Goal: Task Accomplishment & Management: Use online tool/utility

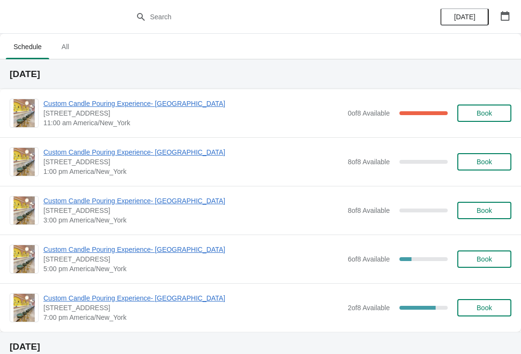
click at [68, 100] on span "Custom Candle Pouring Experience- [GEOGRAPHIC_DATA]" at bounding box center [192, 104] width 299 height 10
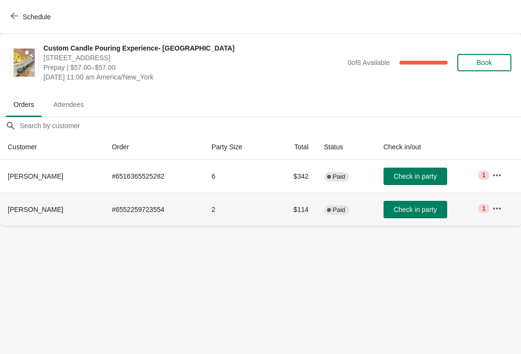
click at [48, 207] on span "[PERSON_NAME]" at bounding box center [35, 210] width 55 height 8
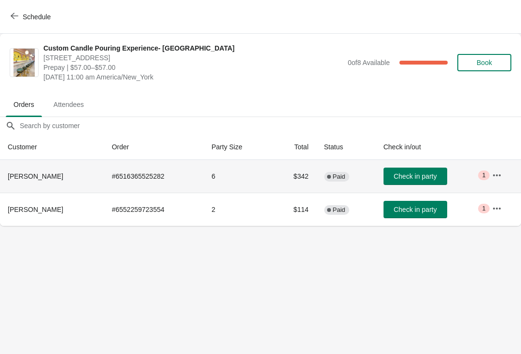
click at [35, 170] on th "[PERSON_NAME]" at bounding box center [52, 176] width 104 height 33
click at [43, 189] on th "[PERSON_NAME]" at bounding box center [52, 176] width 104 height 33
click at [45, 200] on th "[PERSON_NAME]" at bounding box center [52, 209] width 104 height 33
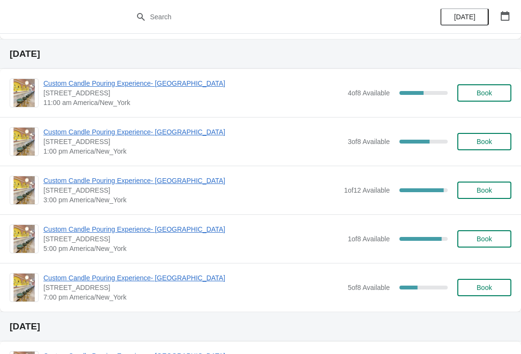
scroll to position [296, 0]
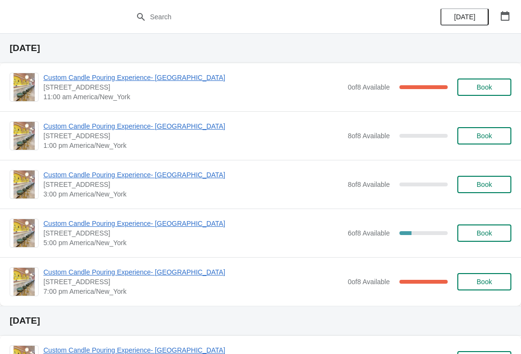
scroll to position [23, 0]
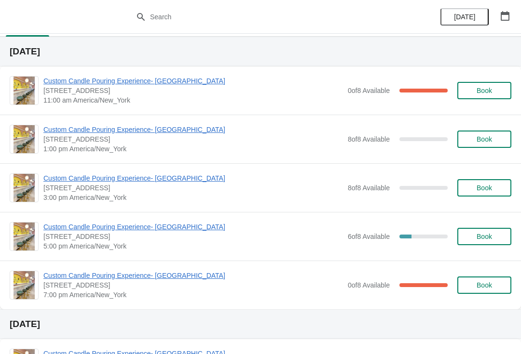
click at [179, 96] on span "11:00 am America/New_York" at bounding box center [192, 100] width 299 height 10
click at [180, 85] on span "Custom Candle Pouring Experience- [GEOGRAPHIC_DATA]" at bounding box center [192, 81] width 299 height 10
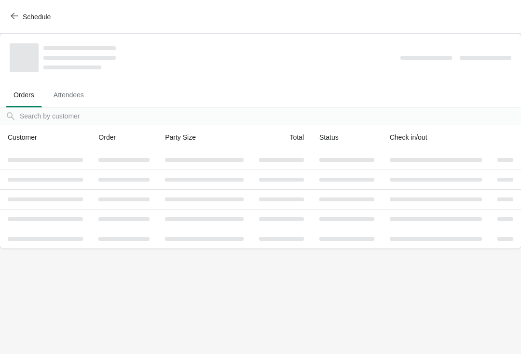
scroll to position [0, 0]
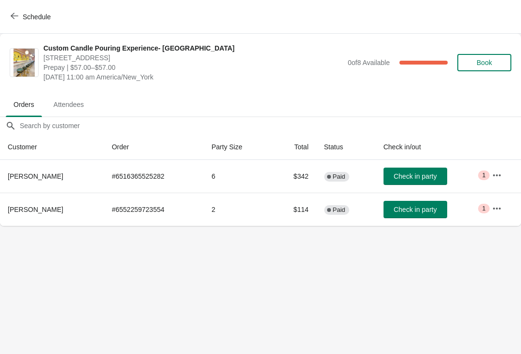
click at [423, 209] on span "Check in party" at bounding box center [414, 210] width 43 height 8
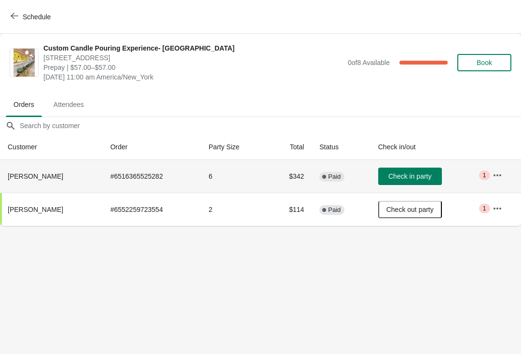
click at [416, 175] on span "Check in party" at bounding box center [409, 177] width 43 height 8
